Goal: Transaction & Acquisition: Purchase product/service

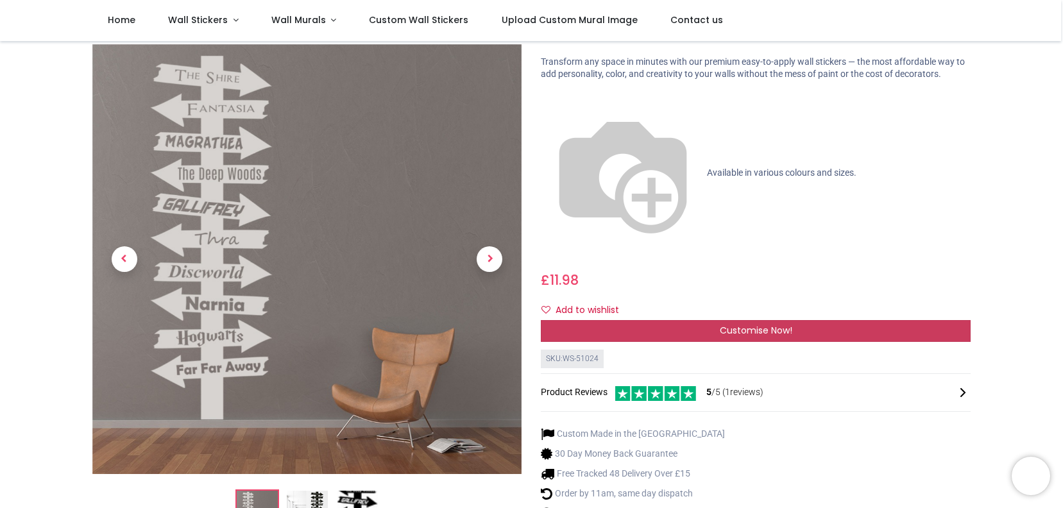
scroll to position [82, 0]
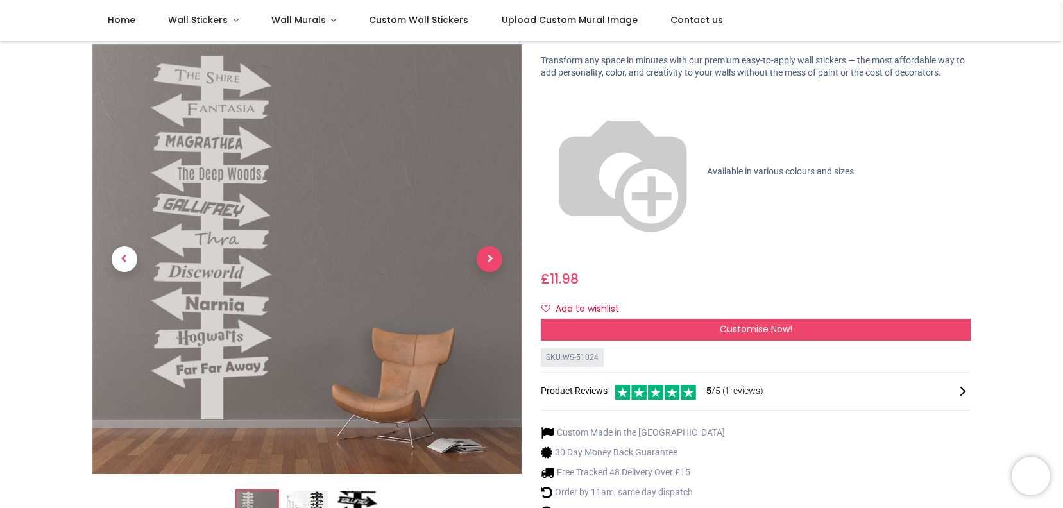
click at [494, 246] on span "Next" at bounding box center [490, 259] width 26 height 26
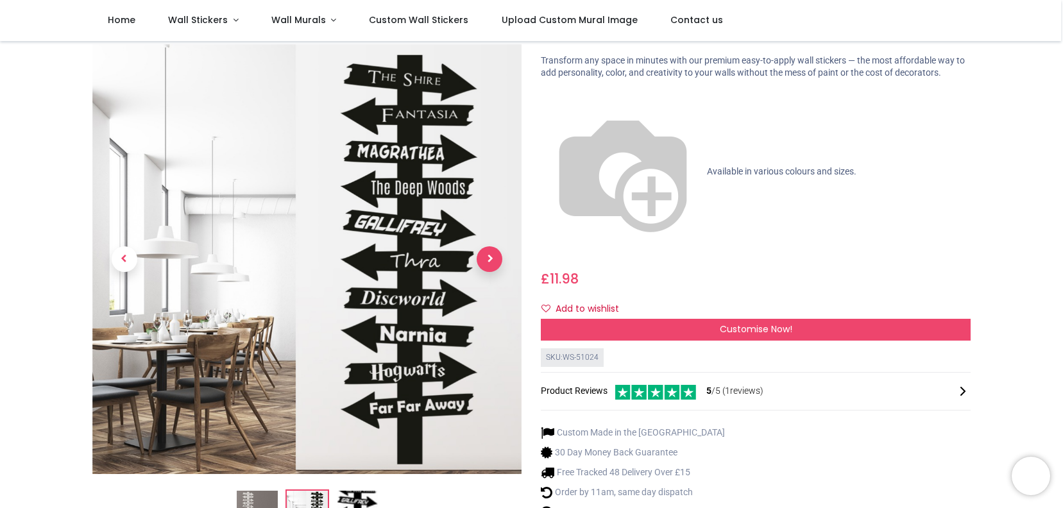
click at [494, 246] on span "Next" at bounding box center [490, 259] width 26 height 26
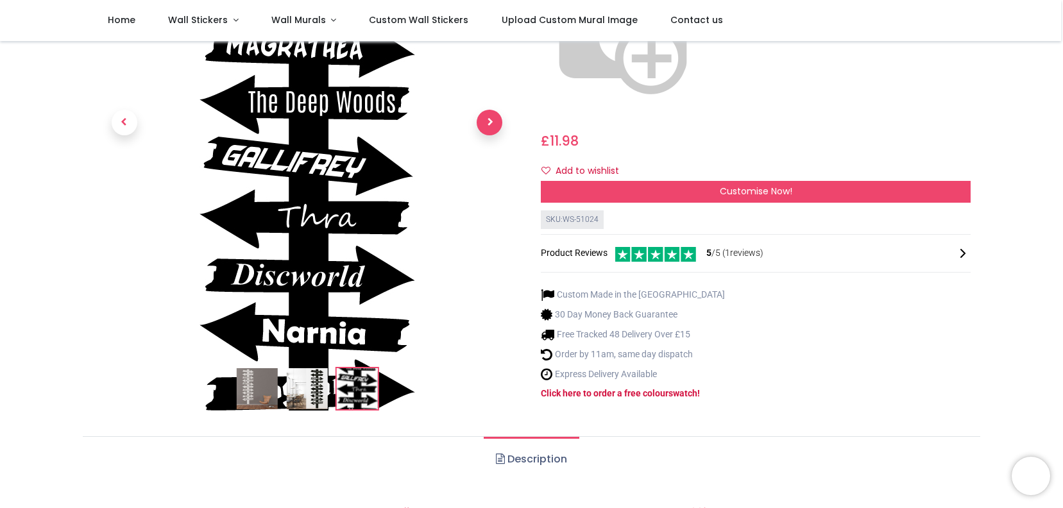
scroll to position [221, 0]
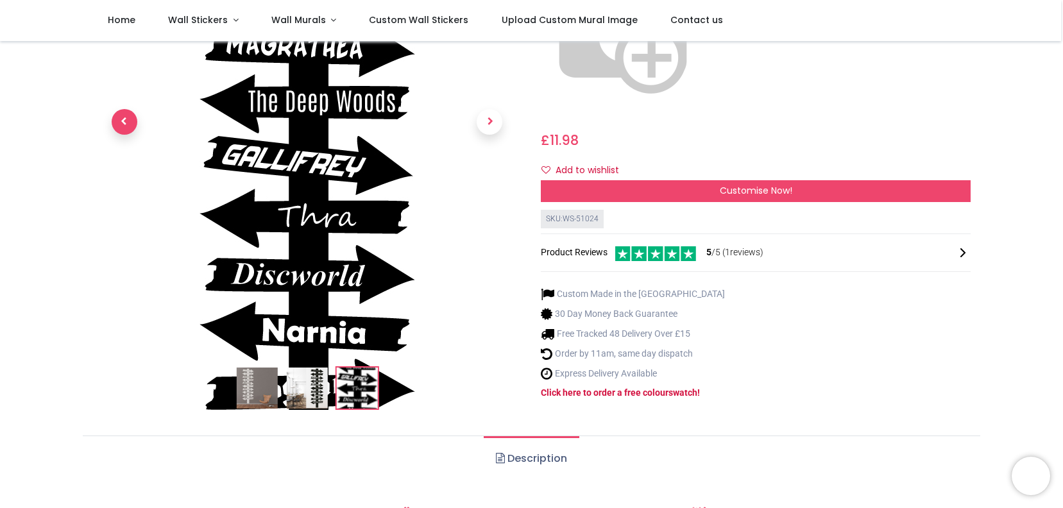
click at [119, 110] on span "Previous" at bounding box center [125, 123] width 26 height 26
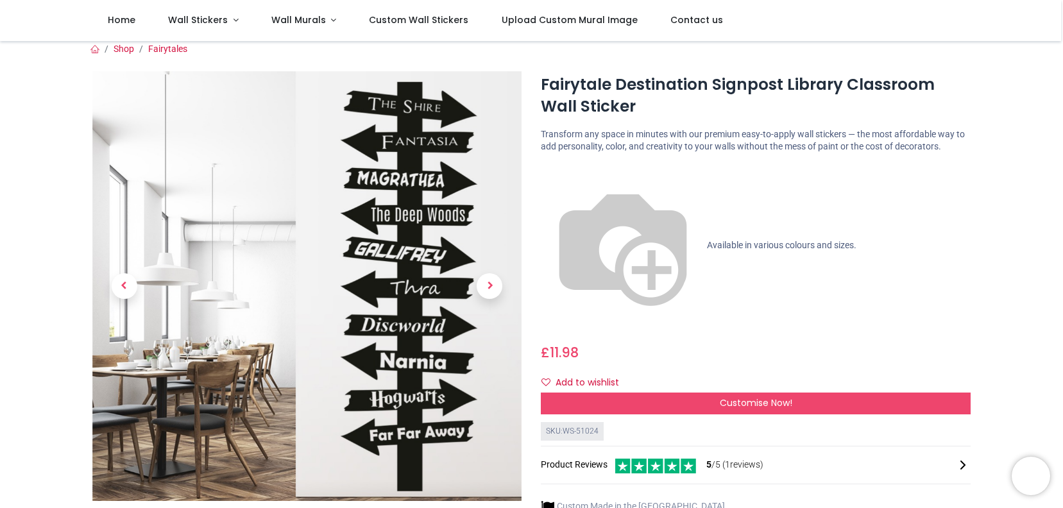
scroll to position [14, 0]
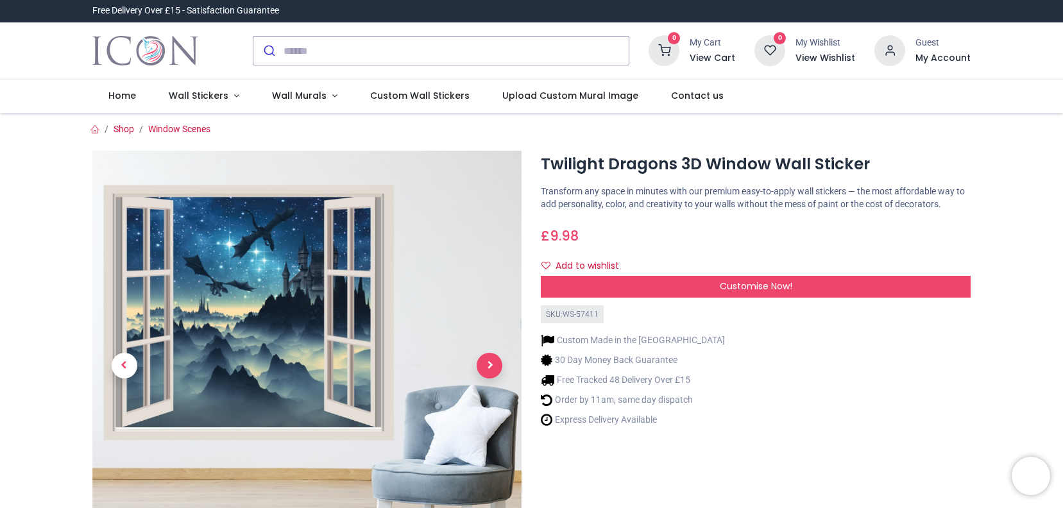
click at [489, 364] on span "Next" at bounding box center [490, 366] width 26 height 26
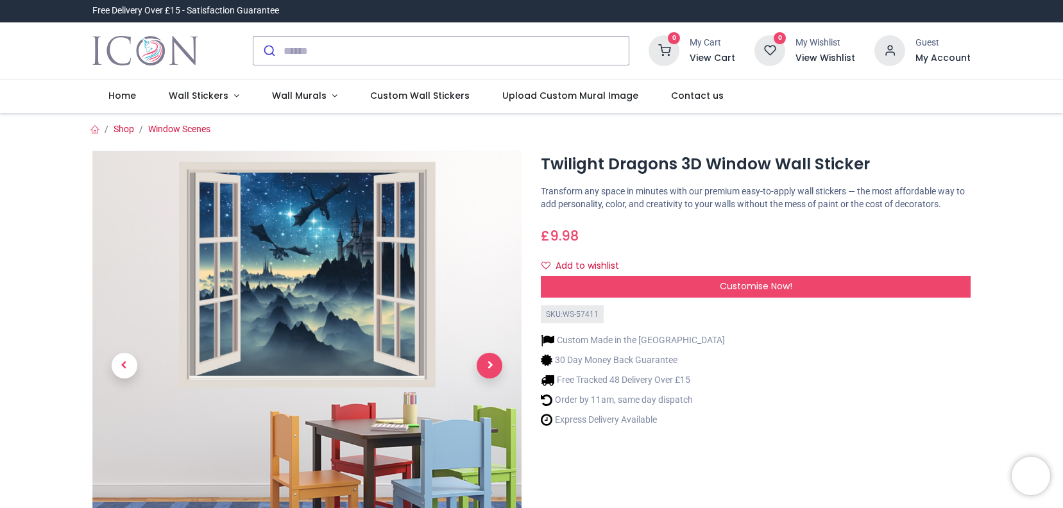
click at [489, 364] on span "Next" at bounding box center [490, 366] width 26 height 26
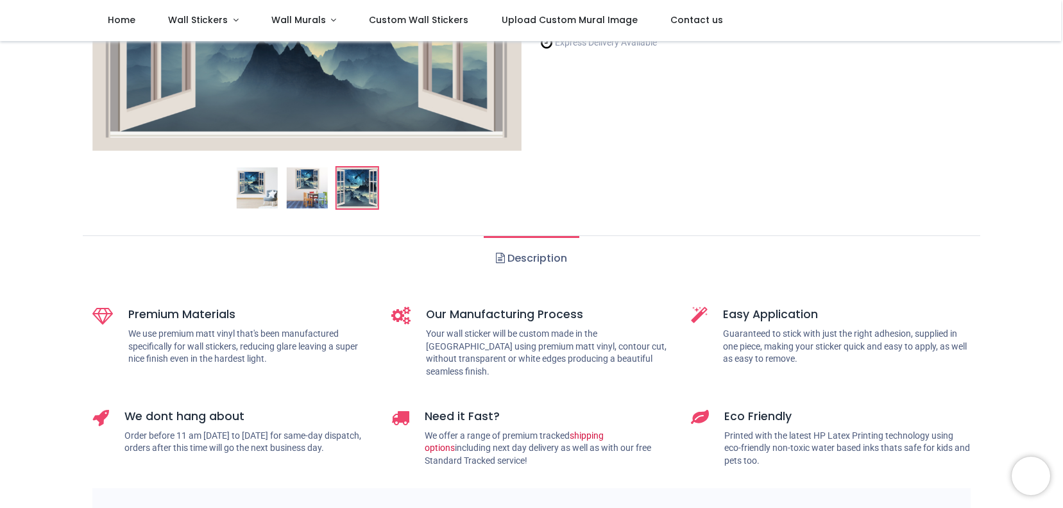
scroll to position [314, 0]
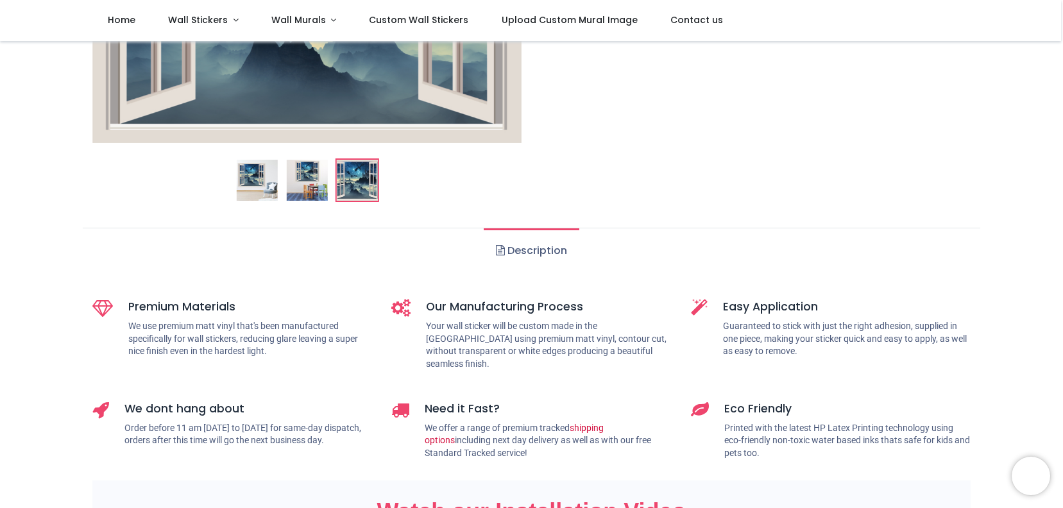
click at [527, 251] on link "Description" at bounding box center [532, 250] width 96 height 45
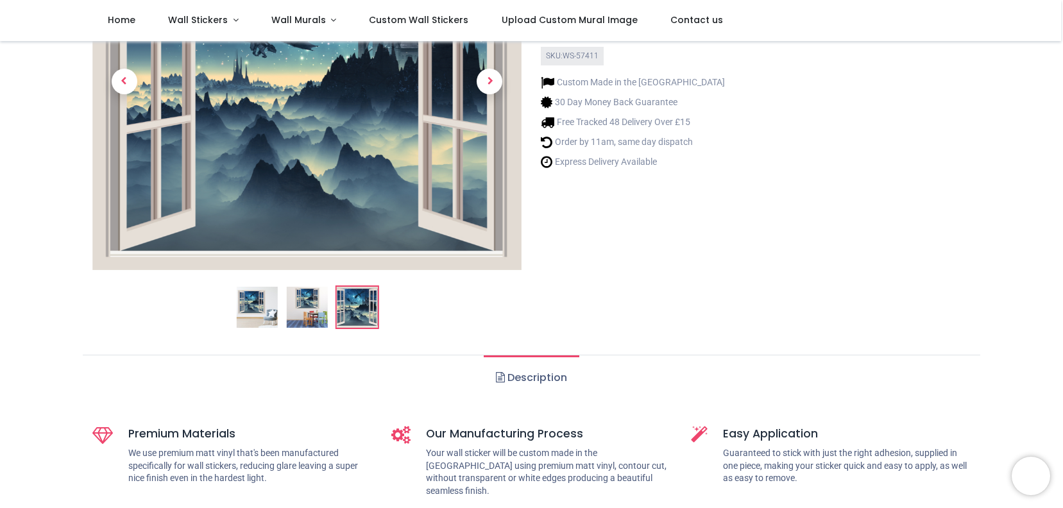
scroll to position [0, 0]
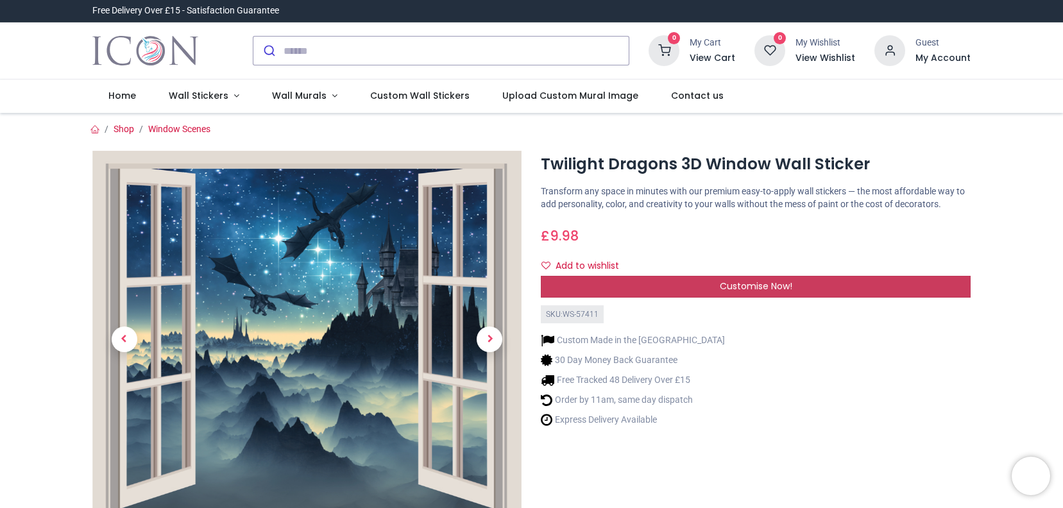
click at [631, 287] on div "Customise Now!" at bounding box center [756, 287] width 430 height 22
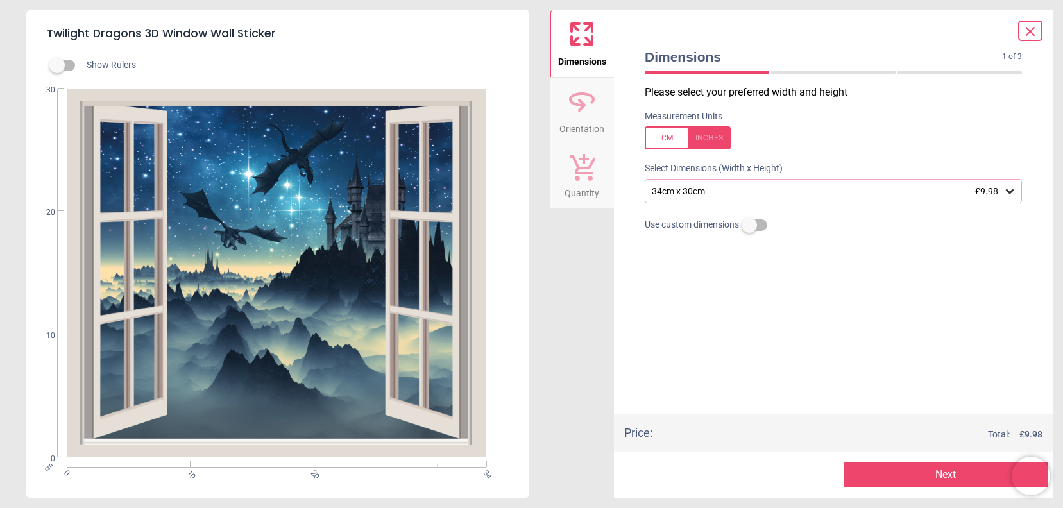
click at [1008, 194] on icon at bounding box center [1010, 191] width 8 height 4
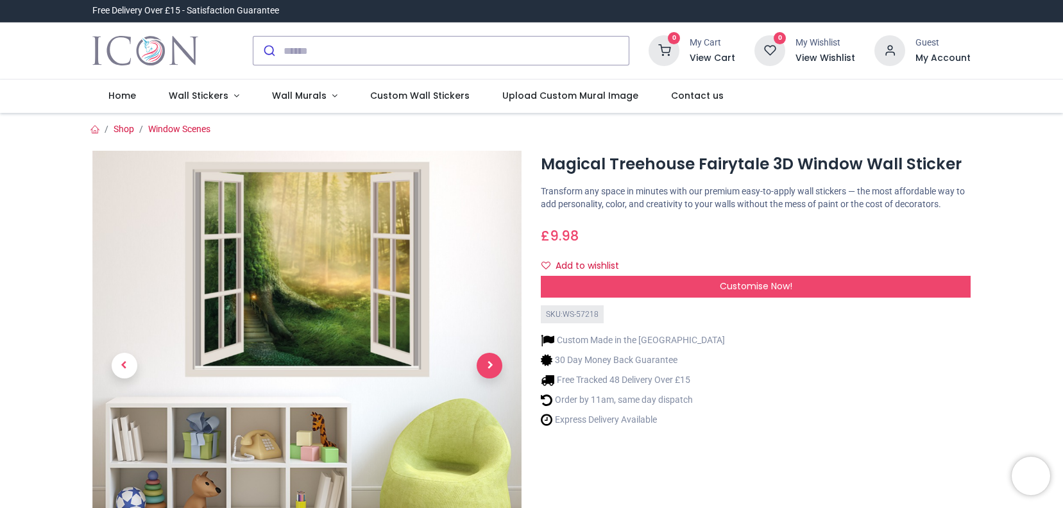
click at [493, 362] on span "Next" at bounding box center [490, 366] width 26 height 26
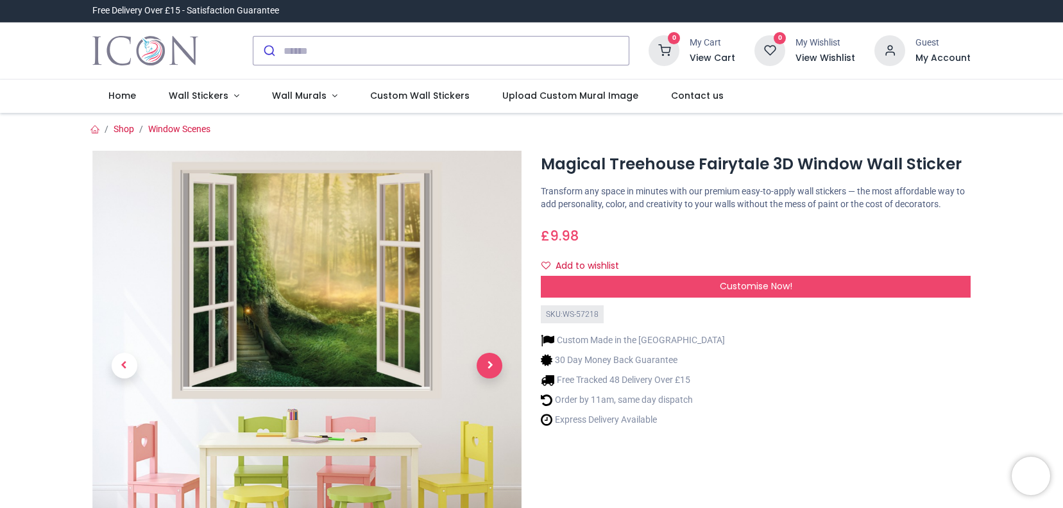
click at [493, 362] on span "Next" at bounding box center [490, 366] width 26 height 26
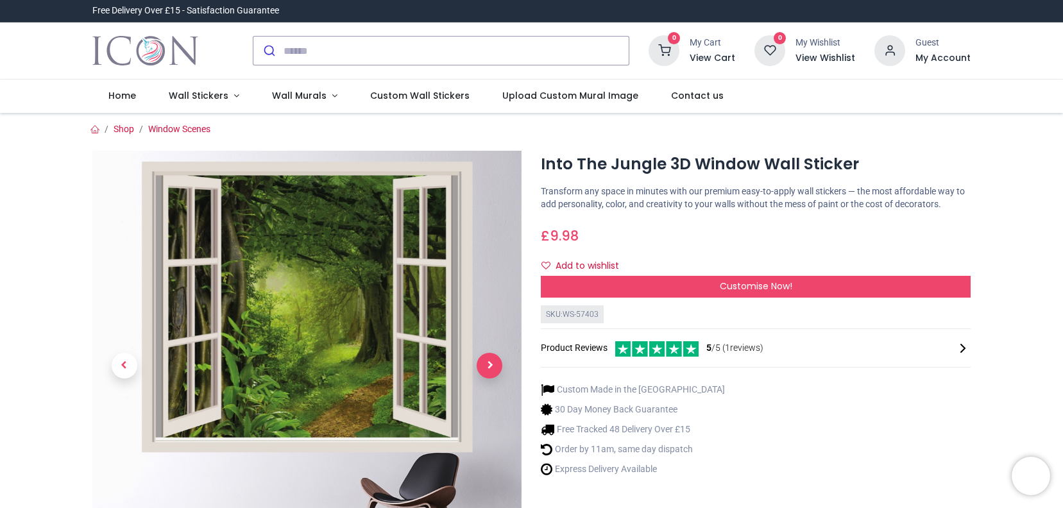
click at [491, 360] on span "Next" at bounding box center [490, 366] width 26 height 26
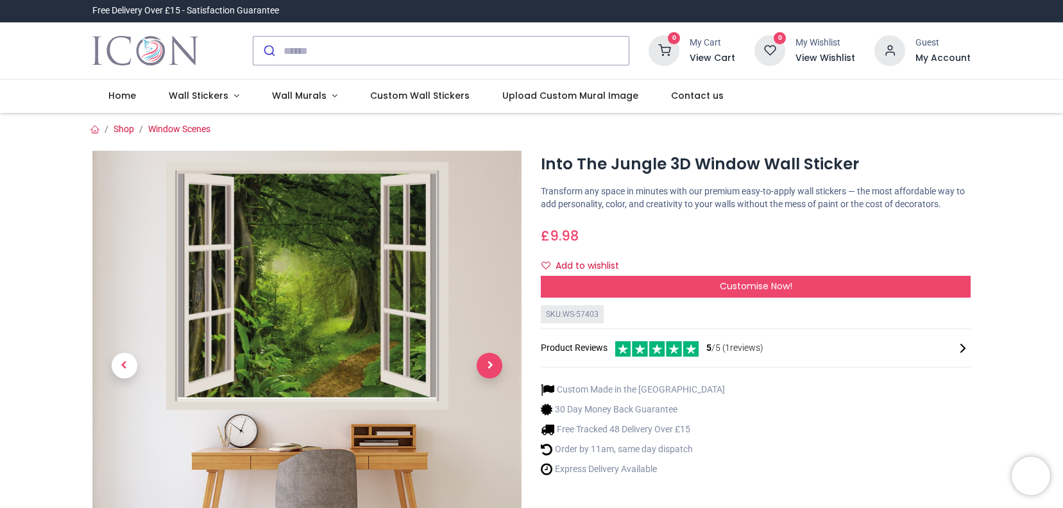
click at [491, 360] on span "Next" at bounding box center [490, 366] width 26 height 26
